Goal: Task Accomplishment & Management: Manage account settings

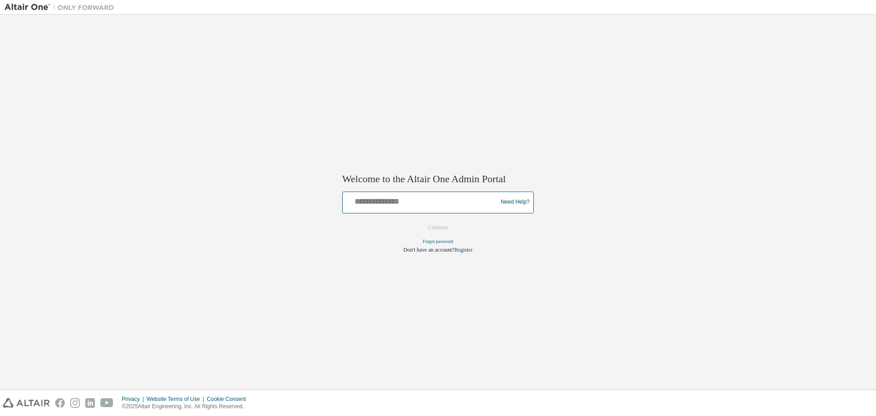
click at [415, 202] on input "text" at bounding box center [421, 199] width 150 height 13
type input "**********"
click at [438, 222] on button "Continue" at bounding box center [437, 227] width 39 height 14
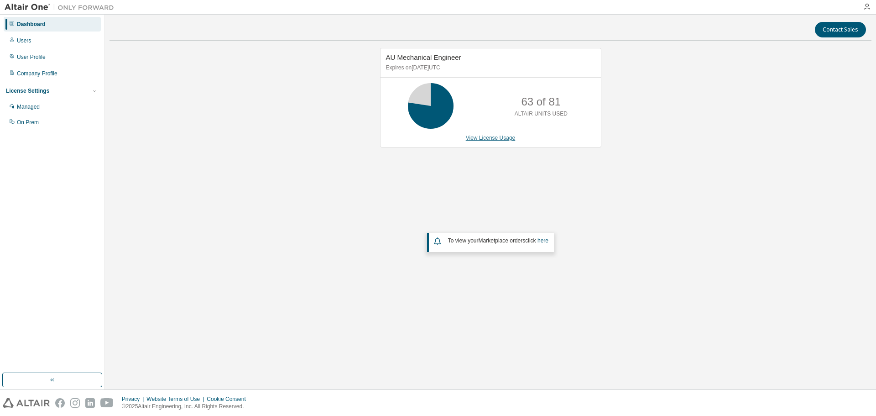
click at [486, 135] on link "View License Usage" at bounding box center [491, 138] width 50 height 6
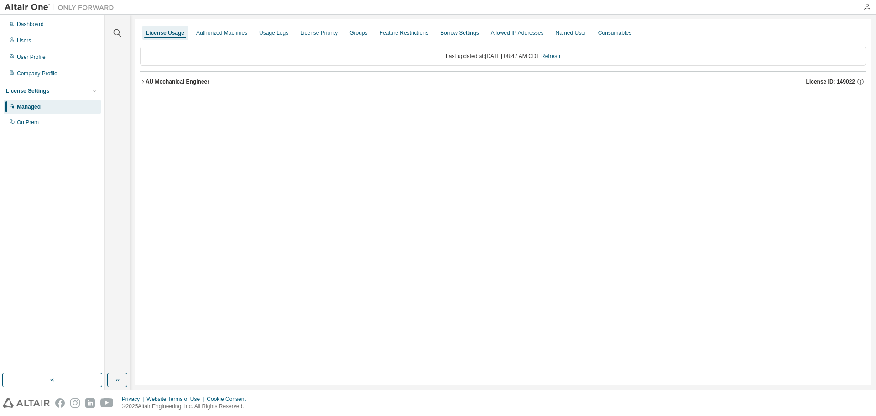
click at [183, 82] on div "AU Mechanical Engineer" at bounding box center [177, 81] width 64 height 7
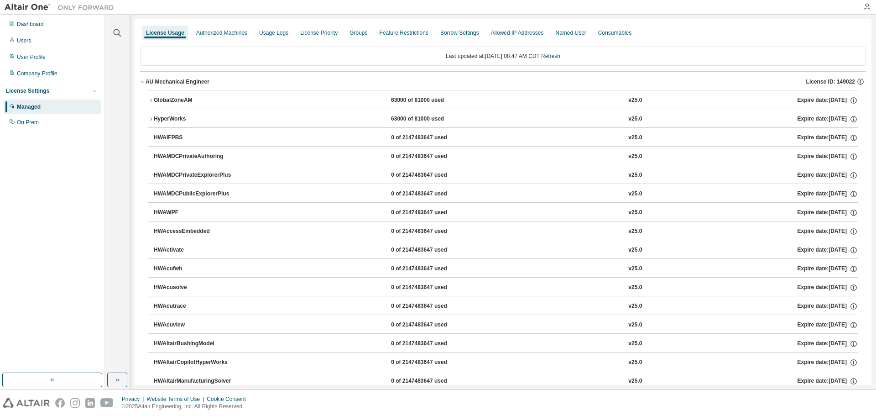
click at [173, 97] on div "GlobalZoneAM" at bounding box center [195, 100] width 82 height 8
